Goal: Check status: Check status

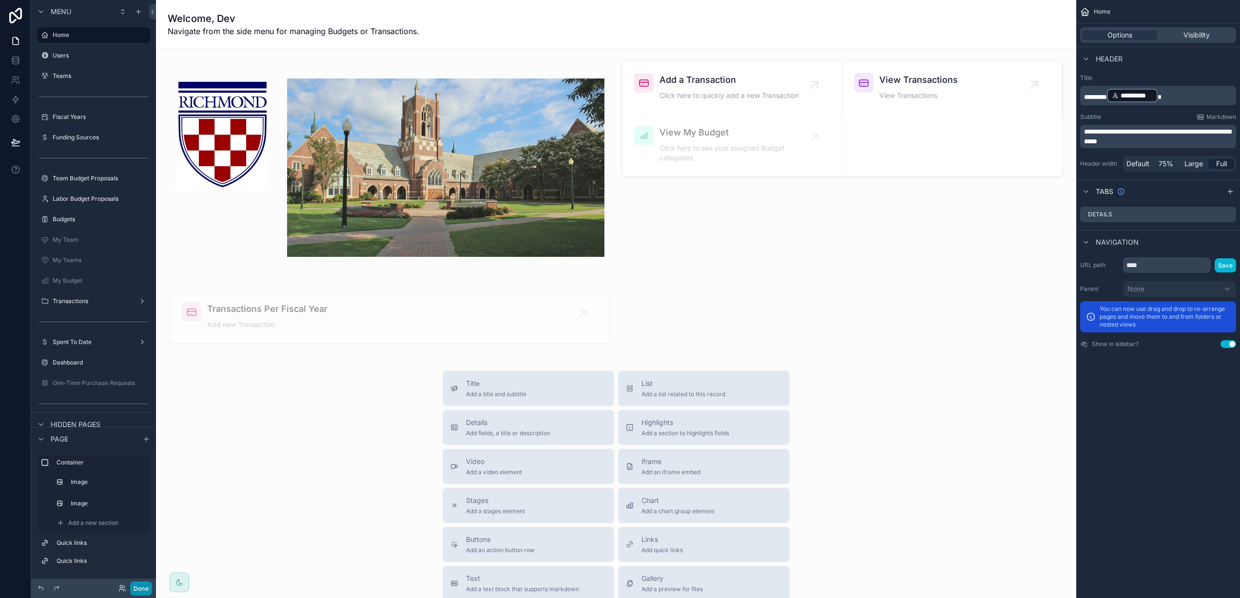
click at [142, 593] on button "Done" at bounding box center [141, 588] width 22 height 14
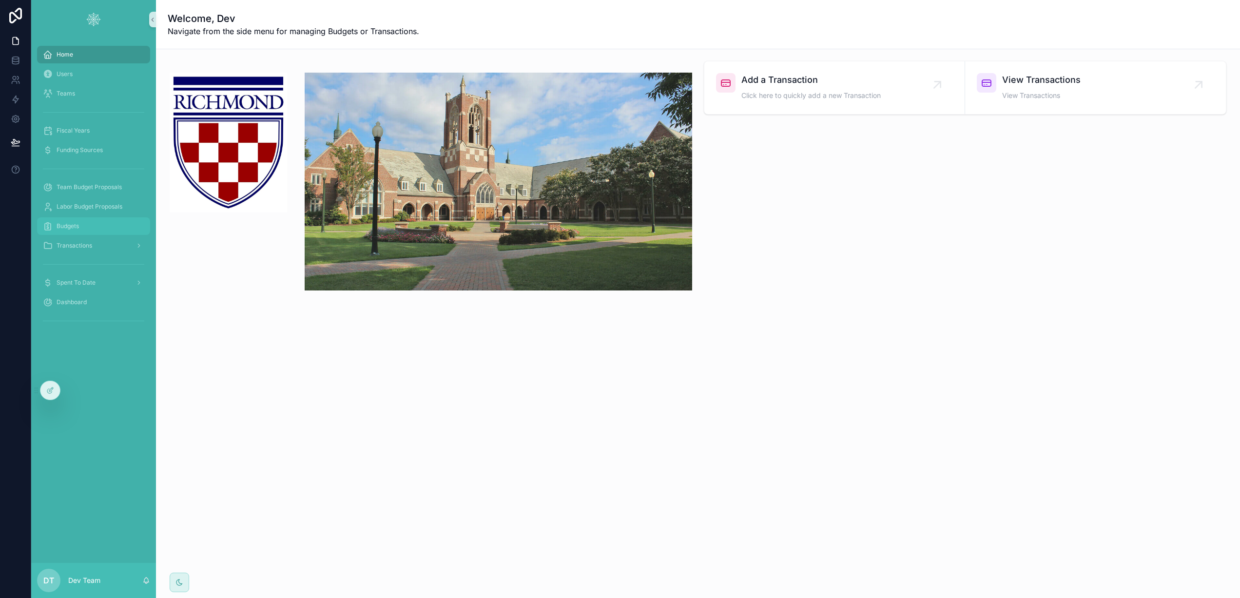
click at [76, 225] on span "Budgets" at bounding box center [68, 226] width 22 height 8
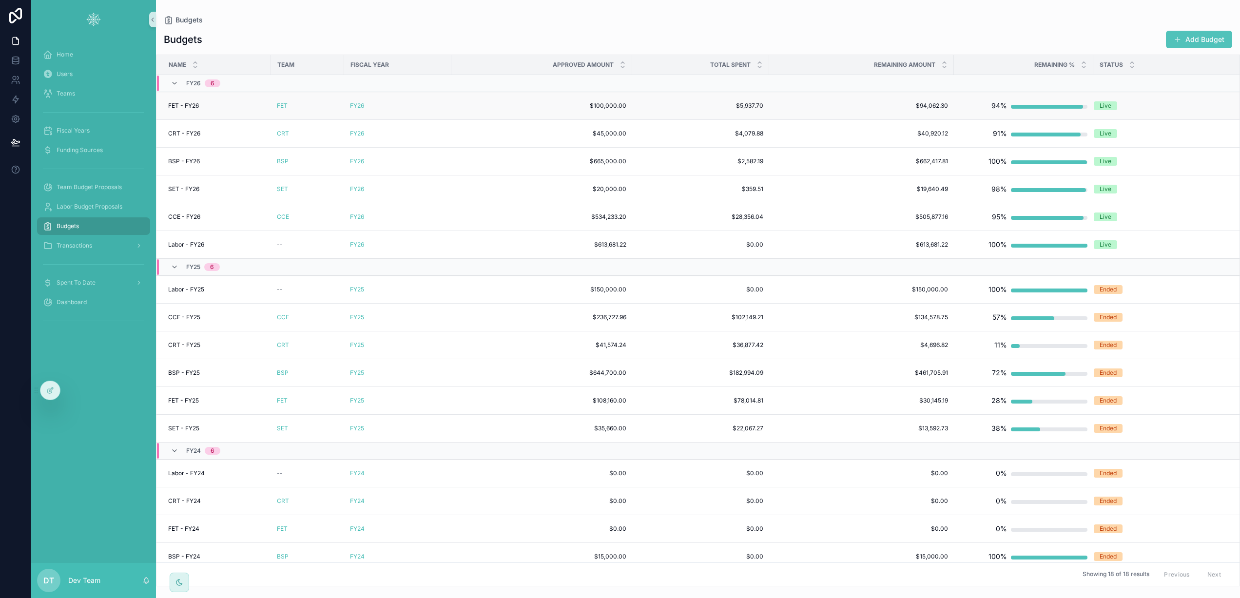
click at [249, 107] on div "FET - FY26 FET - FY26" at bounding box center [216, 106] width 97 height 8
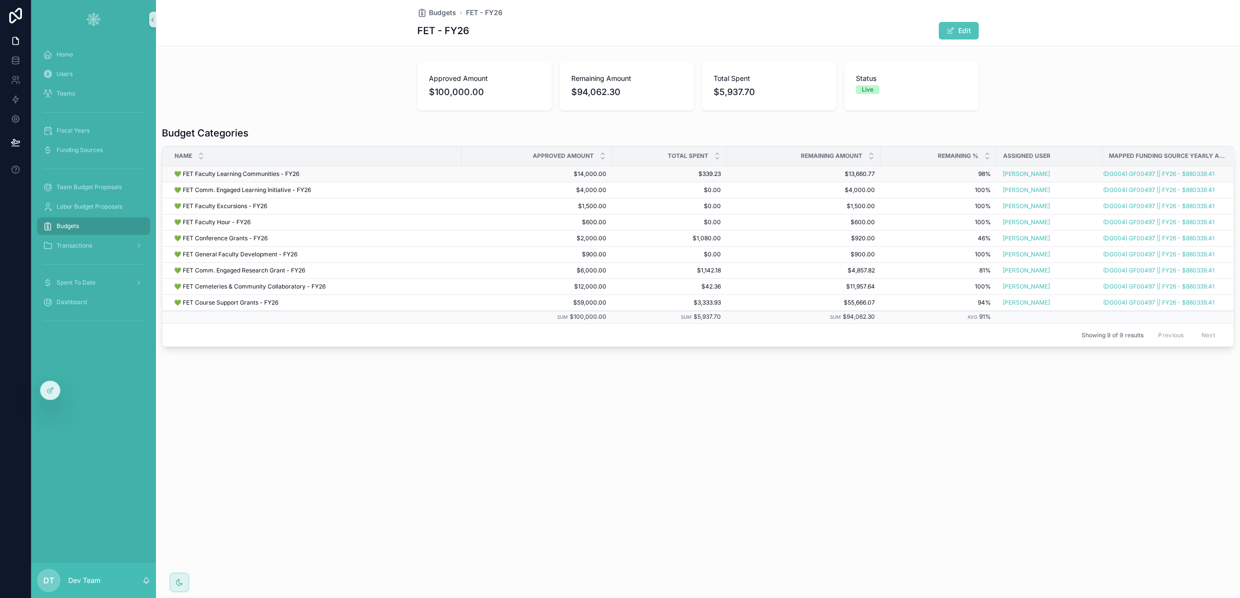
click at [342, 172] on div "💚 FET Faculty Learning Communities - FY26 💚 FET Faculty Learning Communities - …" at bounding box center [315, 174] width 282 height 8
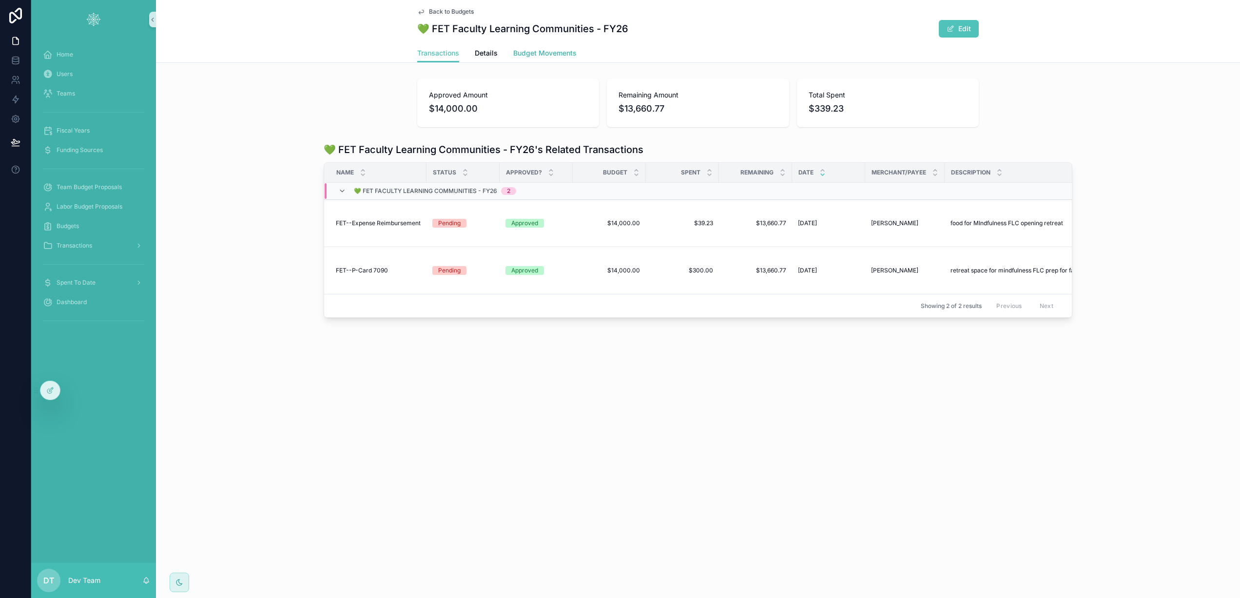
click at [535, 55] on span "Budget Movements" at bounding box center [544, 53] width 63 height 10
